Goal: Task Accomplishment & Management: Complete application form

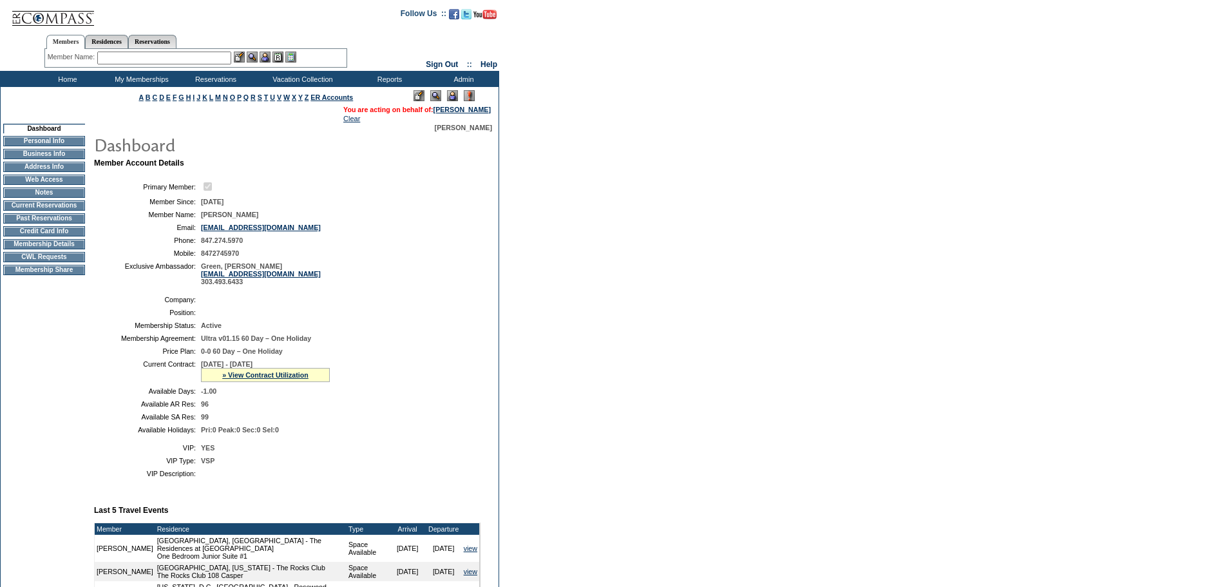
click at [62, 249] on td "Membership Details" at bounding box center [44, 244] width 82 height 10
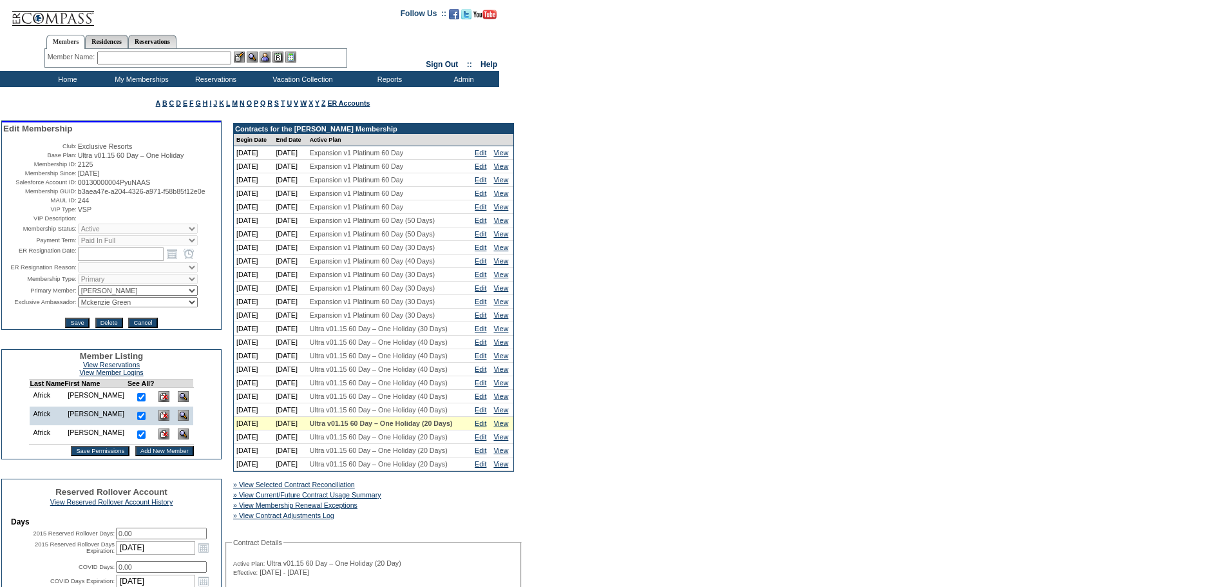
click at [155, 456] on input "Add New Member" at bounding box center [164, 451] width 59 height 10
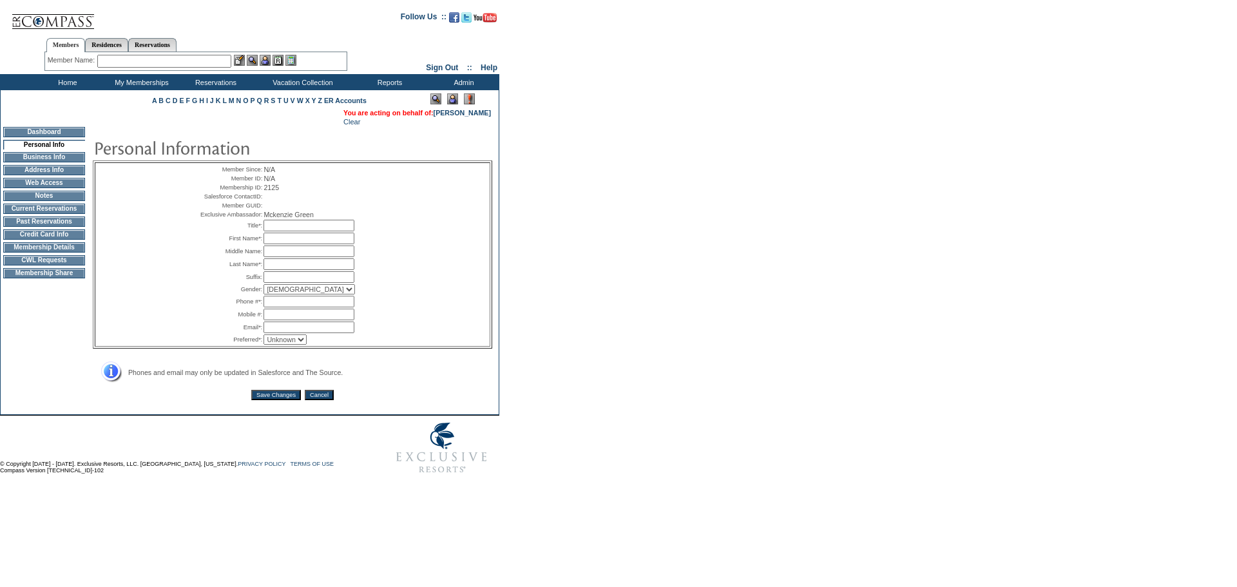
click at [287, 231] on input "text" at bounding box center [309, 226] width 91 height 12
click at [274, 244] on input "text" at bounding box center [309, 239] width 91 height 12
type input "Brady"
type input "Africk"
click at [282, 307] on input "text" at bounding box center [309, 302] width 91 height 12
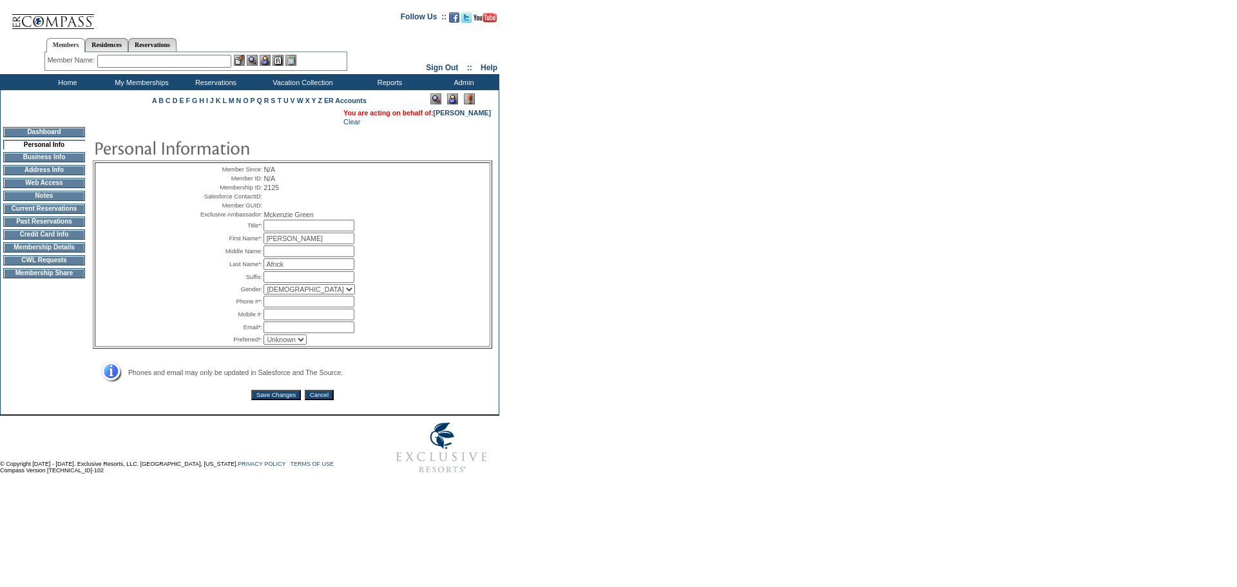
paste input "Amex x9005"
type input "Amex x9005"
drag, startPoint x: 339, startPoint y: 322, endPoint x: 192, endPoint y: 314, distance: 147.1
click at [192, 314] on div "Member Since: N/A Member ID: N/A Membership ID: 2125 Salesforce ContactID: Memb…" at bounding box center [292, 254] width 394 height 183
paste input "+1 (224) 619-4982"
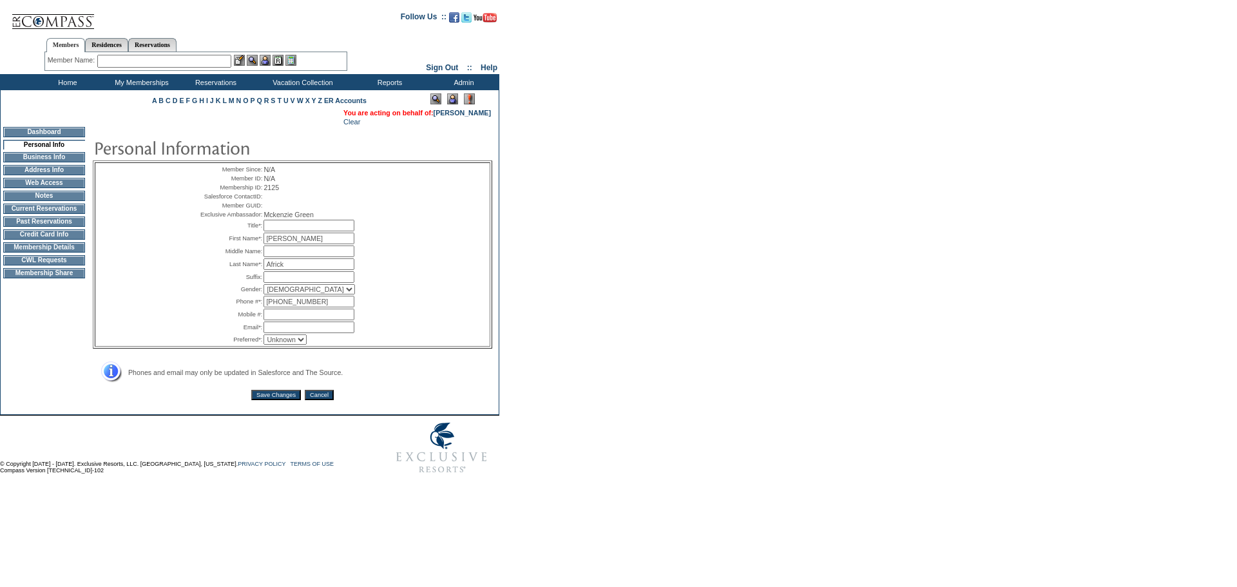
type input "+1 (224) 619-4982"
click at [276, 333] on input "text" at bounding box center [309, 328] width 91 height 12
paste input "bradyafrick@gmail.com"
type input "bradyafrick@gmail.com"
click at [278, 400] on input "Save Changes" at bounding box center [276, 395] width 50 height 10
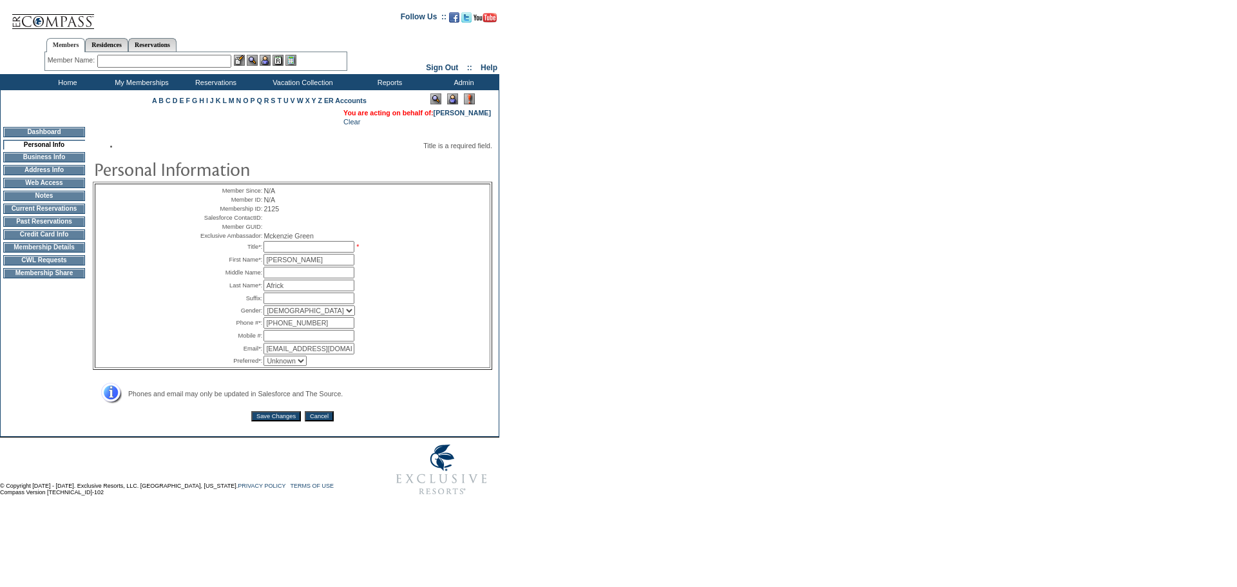
click at [283, 253] on input "text" at bounding box center [309, 247] width 91 height 12
type input "Mr."
click at [271, 421] on input "Save Changes" at bounding box center [276, 416] width 50 height 10
